Goal: Task Accomplishment & Management: Manage account settings

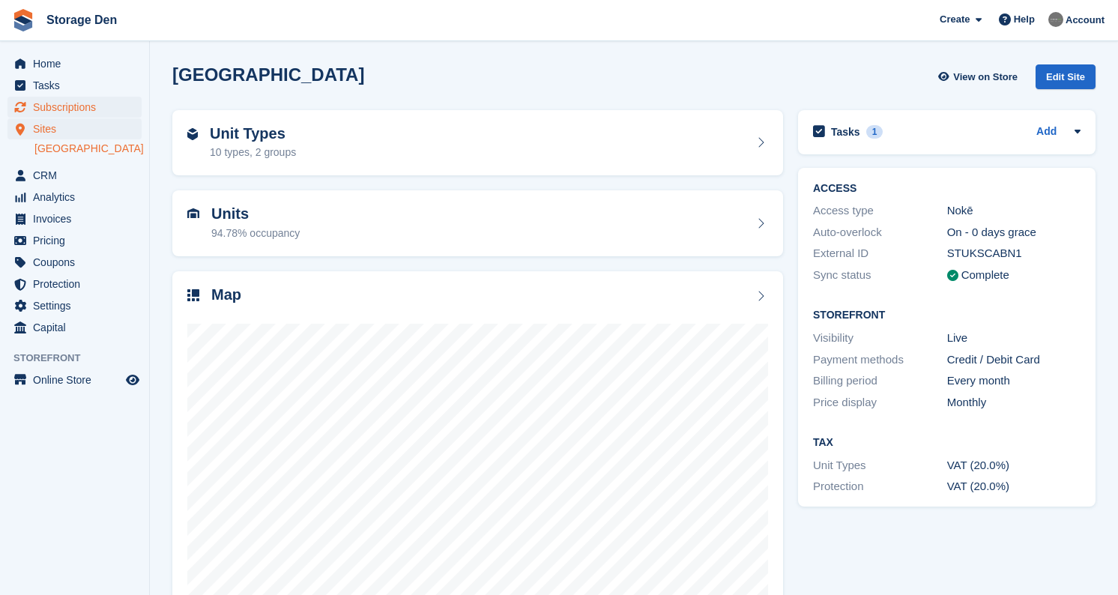
click at [95, 112] on span "Subscriptions" at bounding box center [78, 107] width 90 height 21
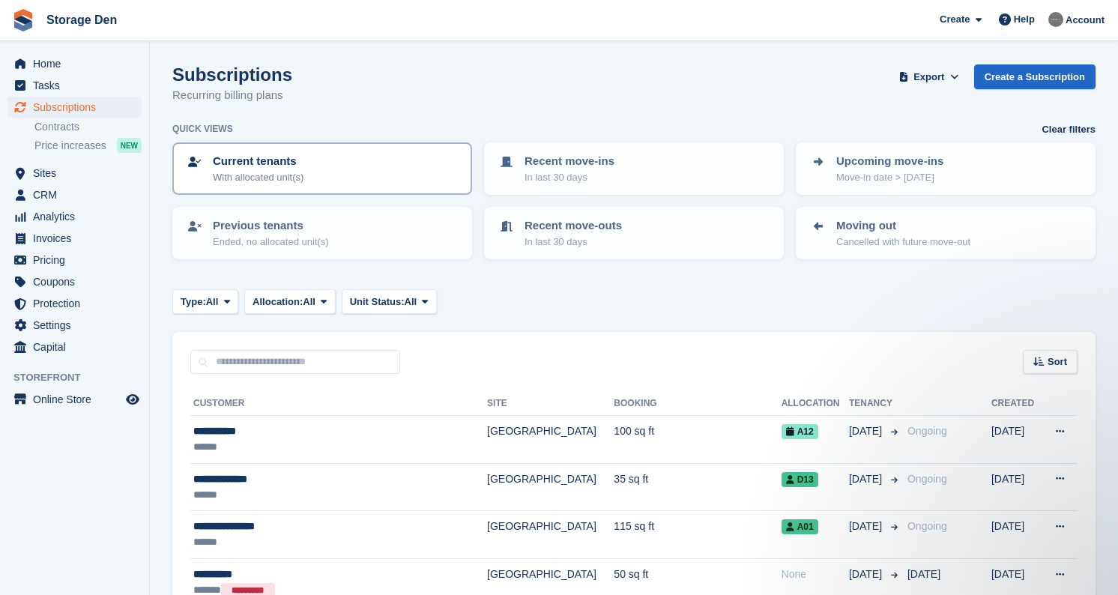
click at [365, 164] on div "Current tenants With allocated unit(s)" at bounding box center [322, 168] width 273 height 31
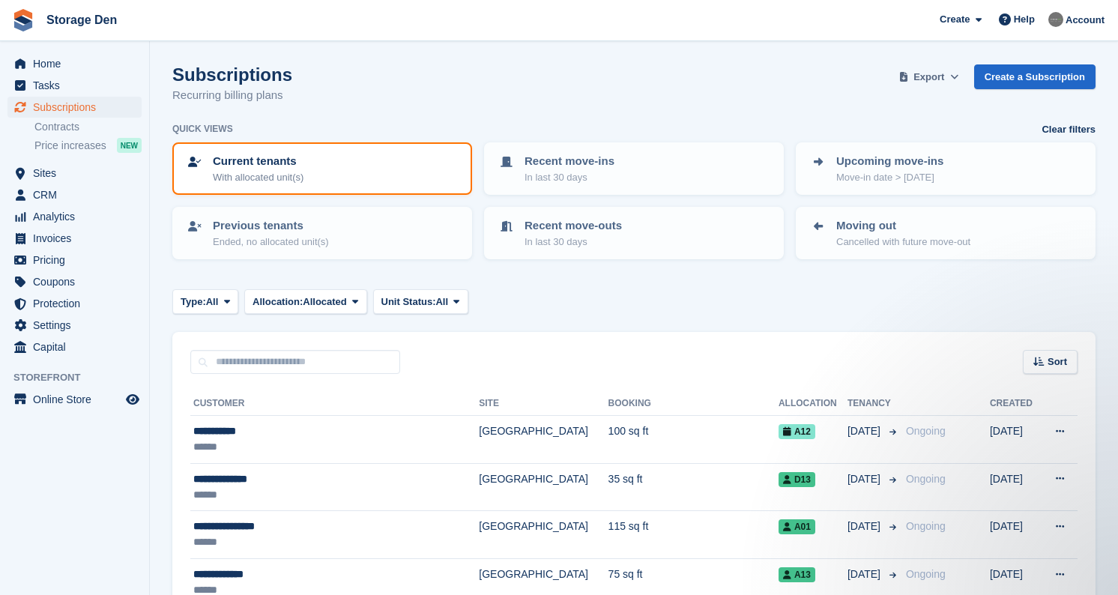
click at [928, 78] on span "Export" at bounding box center [929, 77] width 31 height 15
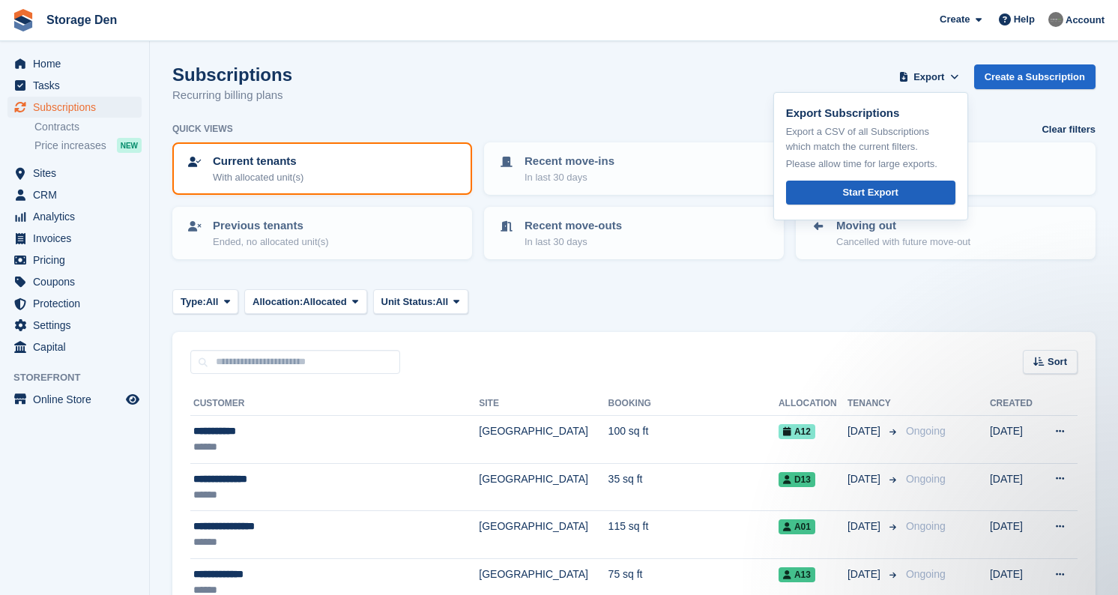
click at [848, 190] on div "Start Export" at bounding box center [869, 192] width 55 height 15
click at [62, 193] on span "CRM" at bounding box center [78, 194] width 90 height 21
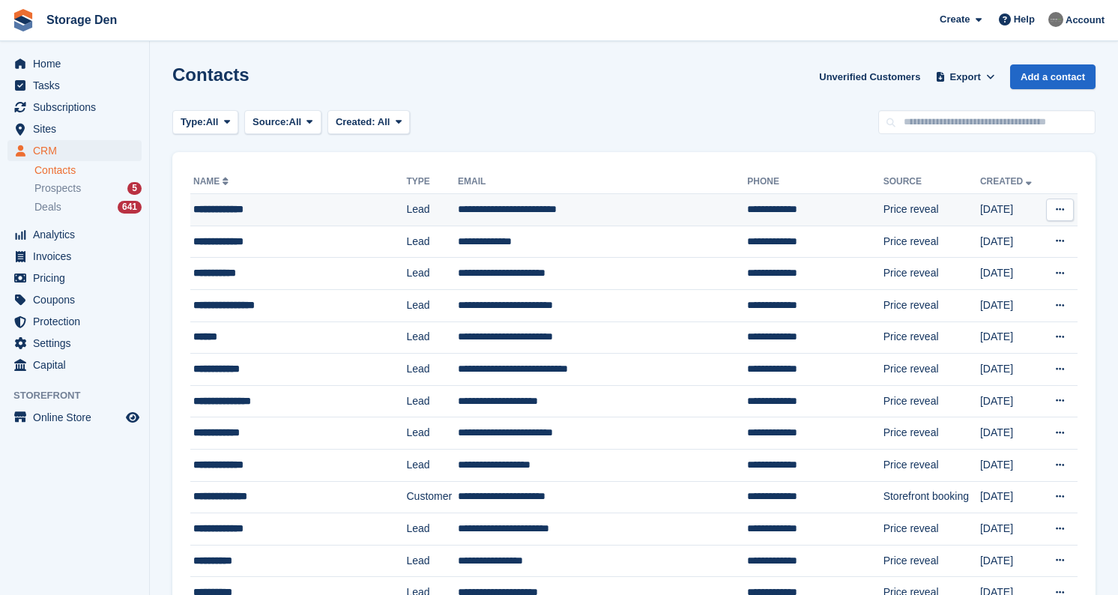
click at [265, 213] on div "**********" at bounding box center [287, 210] width 188 height 16
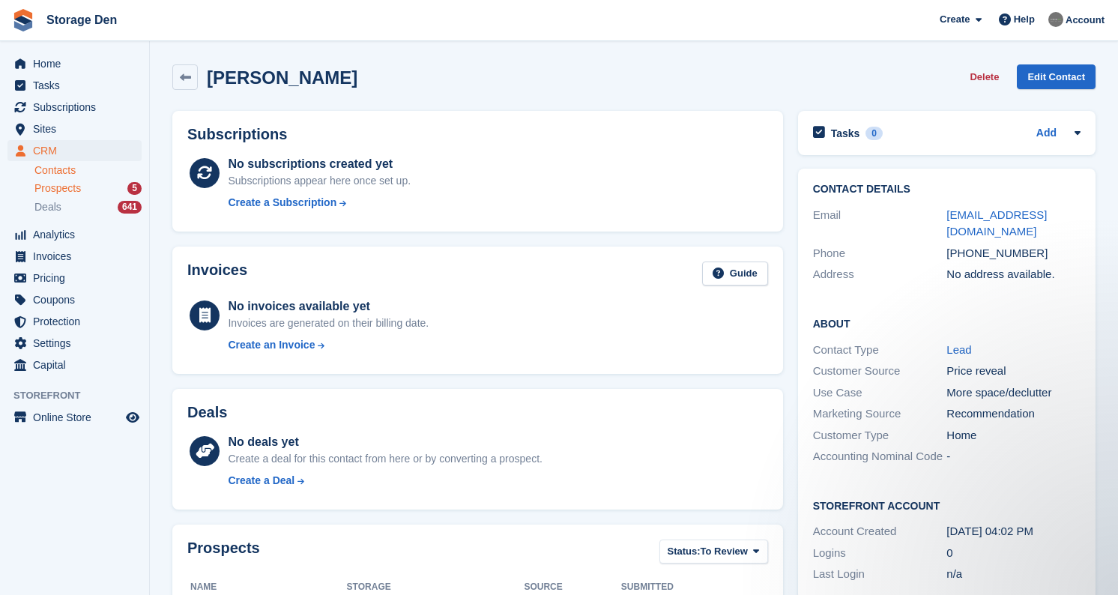
click at [104, 182] on div "Prospects 5" at bounding box center [87, 188] width 107 height 14
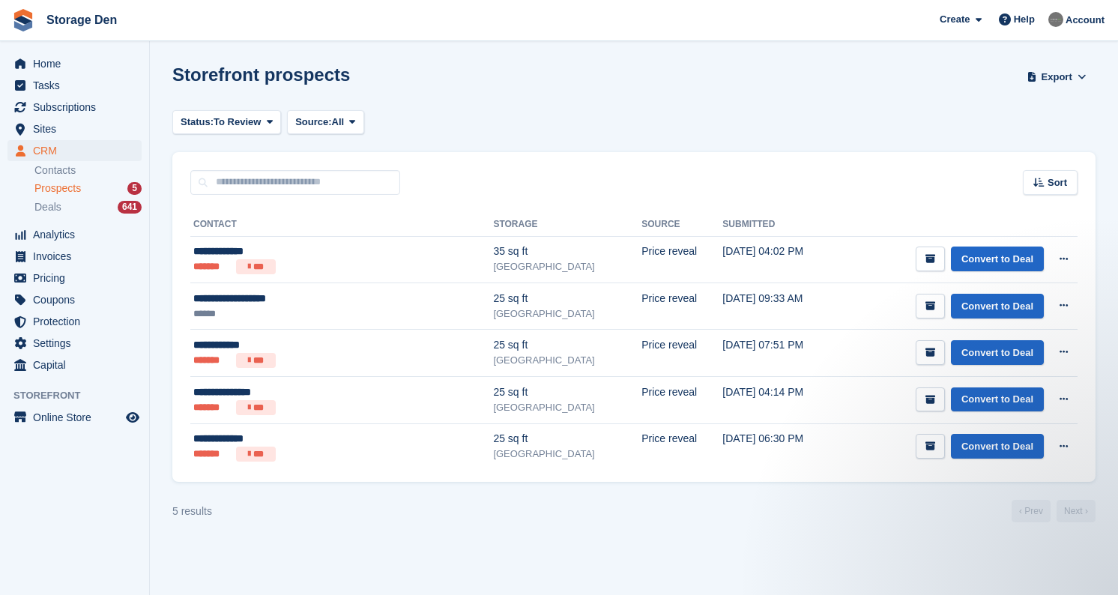
click at [67, 181] on span "Prospects" at bounding box center [57, 188] width 46 height 14
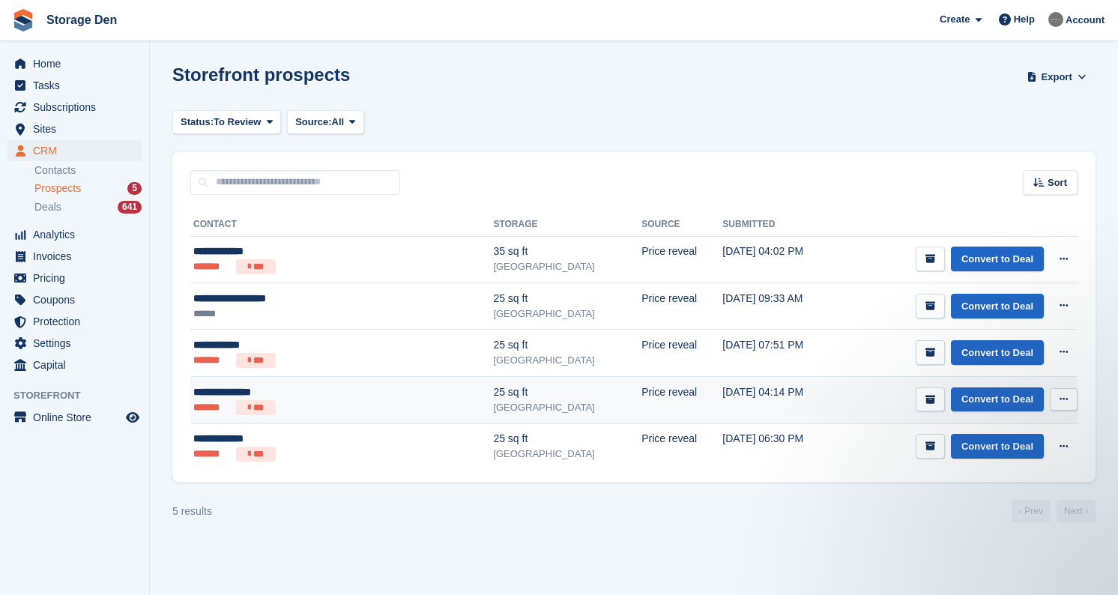
click at [327, 396] on div "**********" at bounding box center [295, 392] width 205 height 16
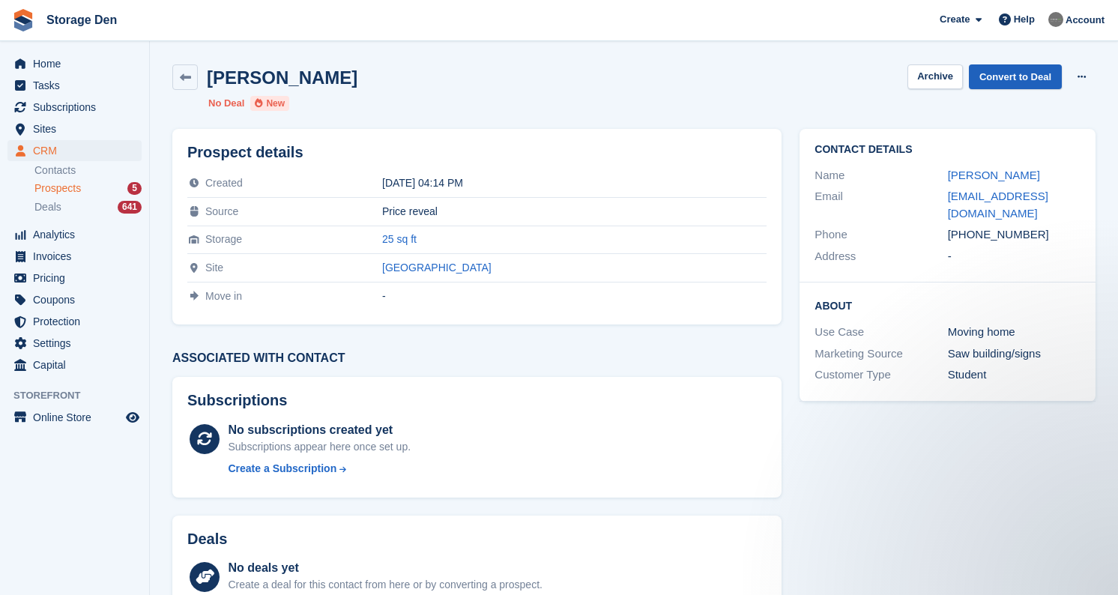
click at [987, 76] on link "Convert to Deal" at bounding box center [1015, 76] width 93 height 25
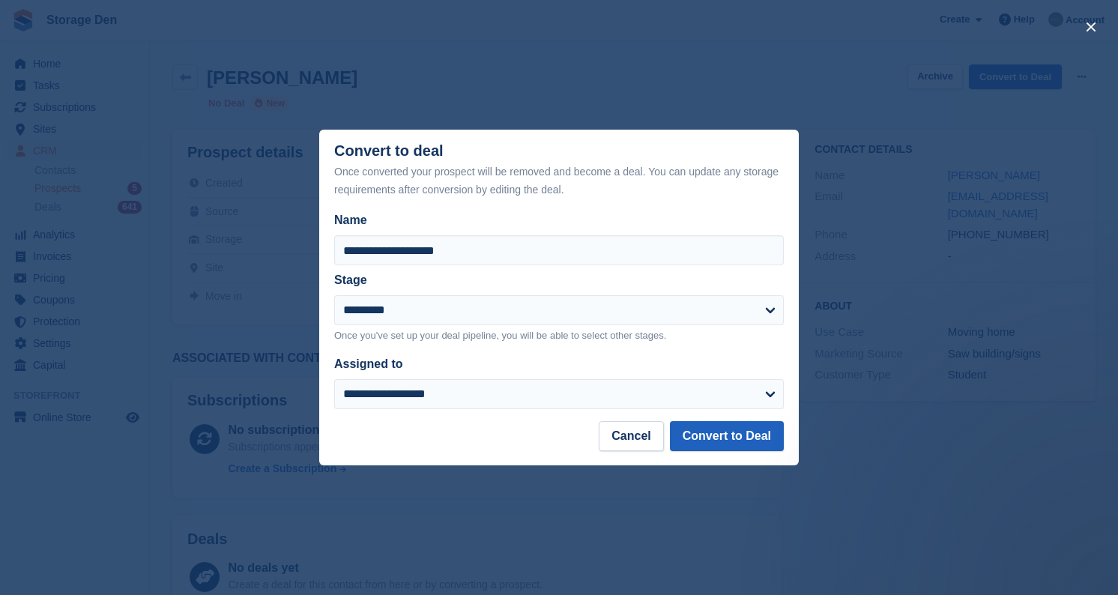
click at [720, 433] on button "Convert to Deal" at bounding box center [727, 436] width 114 height 30
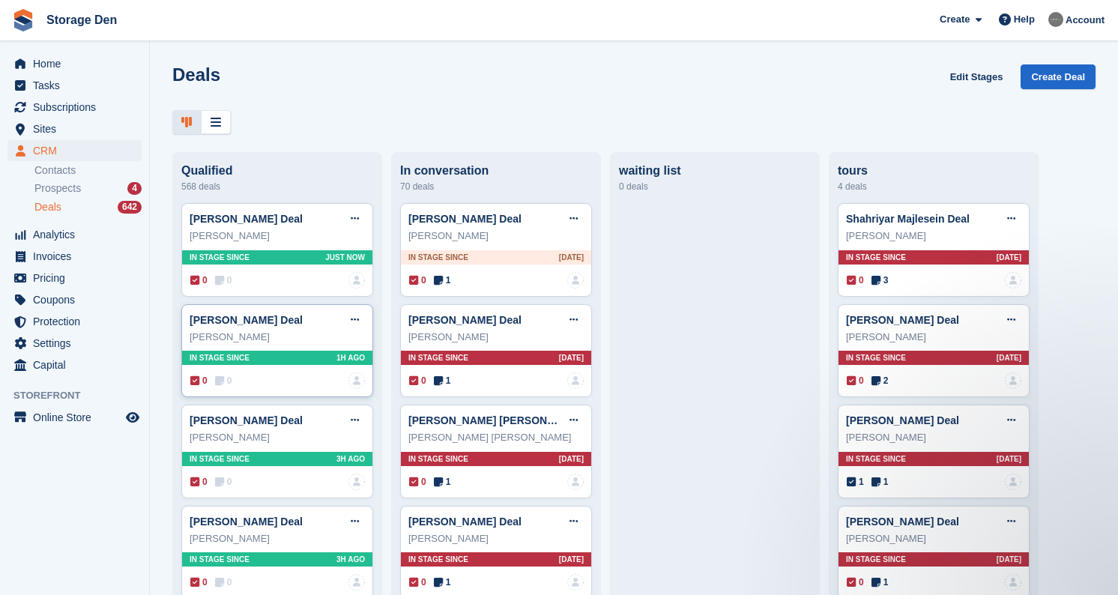
click at [231, 387] on span "0" at bounding box center [223, 380] width 17 height 13
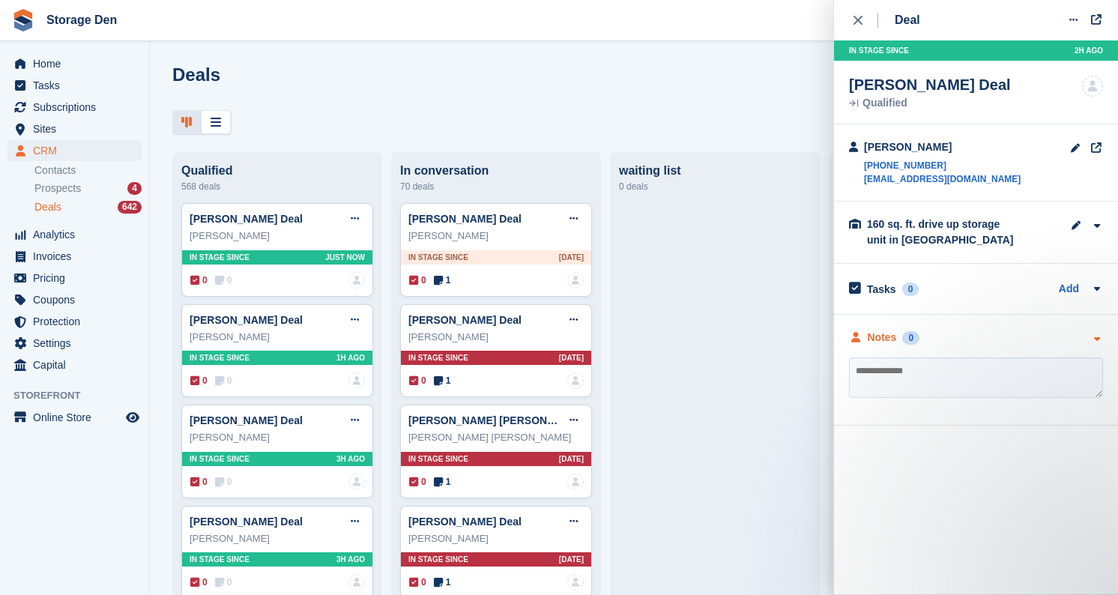
click at [880, 333] on div "Notes" at bounding box center [882, 338] width 29 height 16
drag, startPoint x: 953, startPoint y: 175, endPoint x: 866, endPoint y: 177, distance: 87.0
click at [866, 177] on div "neil black +447812175867 neil12142@aol.com" at bounding box center [976, 162] width 284 height 77
